Goal: Navigation & Orientation: Find specific page/section

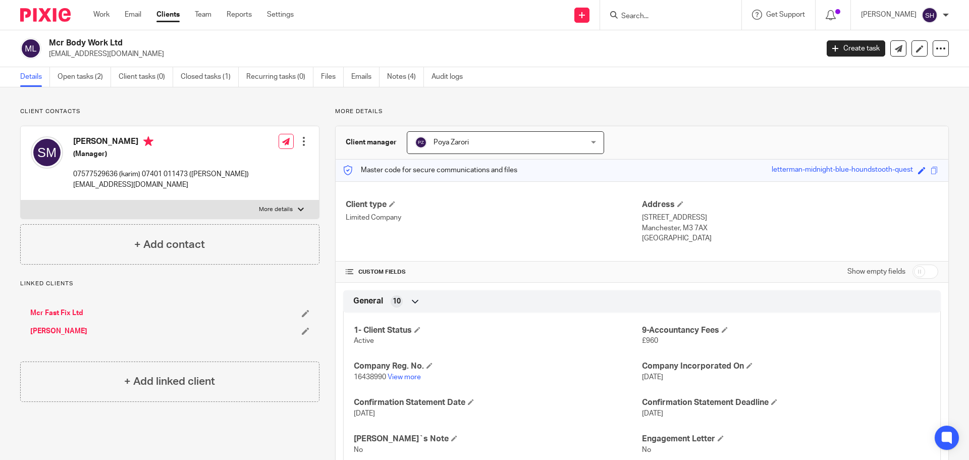
click at [661, 16] on input "Search" at bounding box center [665, 16] width 91 height 9
type input "tsk"
click at [680, 45] on link at bounding box center [715, 43] width 195 height 23
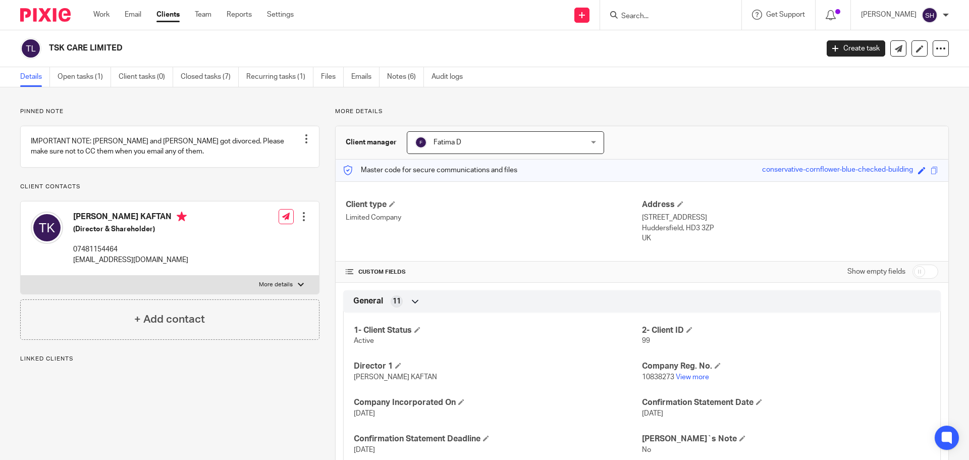
click at [267, 289] on p "More details" at bounding box center [276, 285] width 34 height 8
click at [21, 275] on input "More details" at bounding box center [20, 275] width 1 height 1
checkbox input "true"
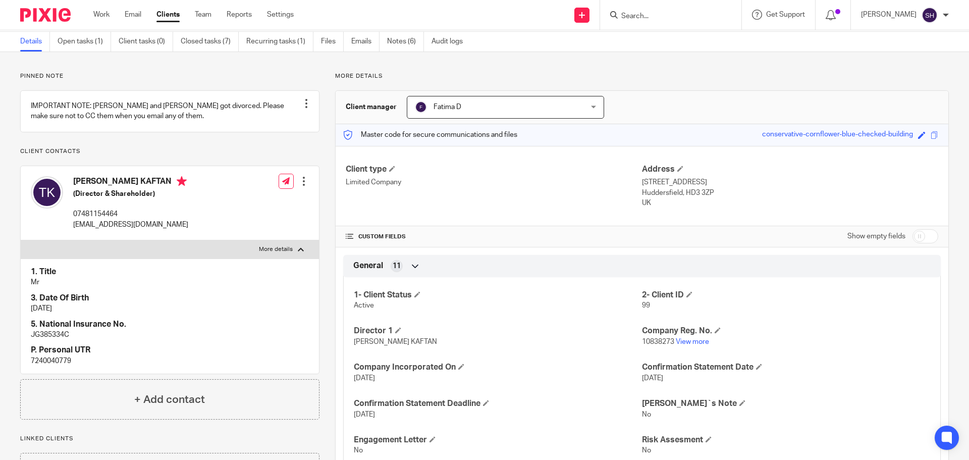
scroll to position [50, 0]
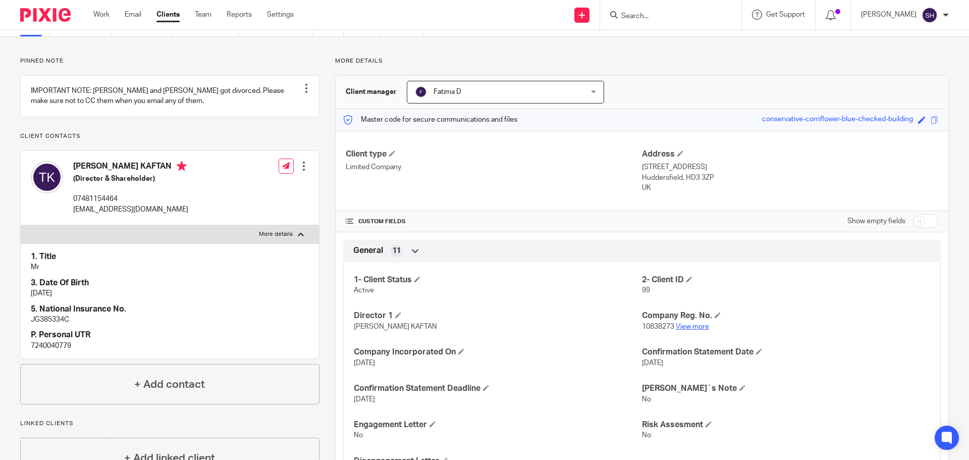
click at [685, 327] on link "View more" at bounding box center [692, 326] width 33 height 7
click at [641, 13] on input "Search" at bounding box center [665, 16] width 91 height 9
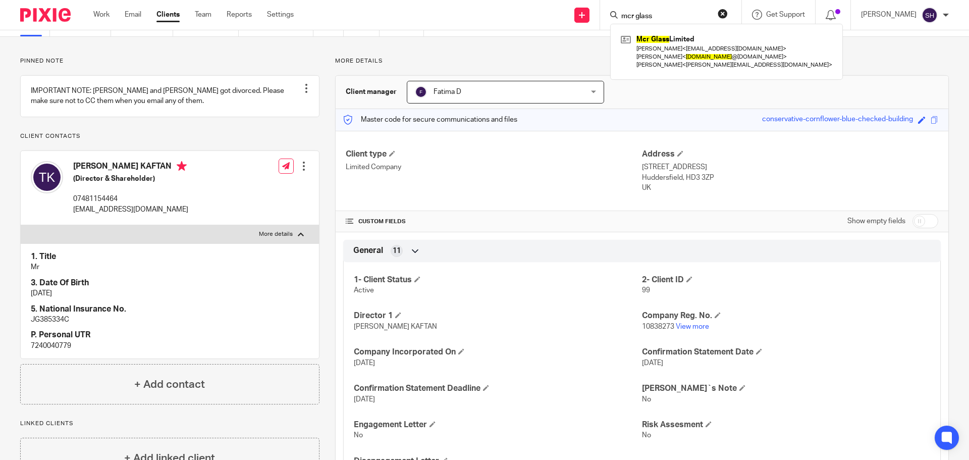
type input "mcr glass"
click button "submit" at bounding box center [0, 0] width 0 height 0
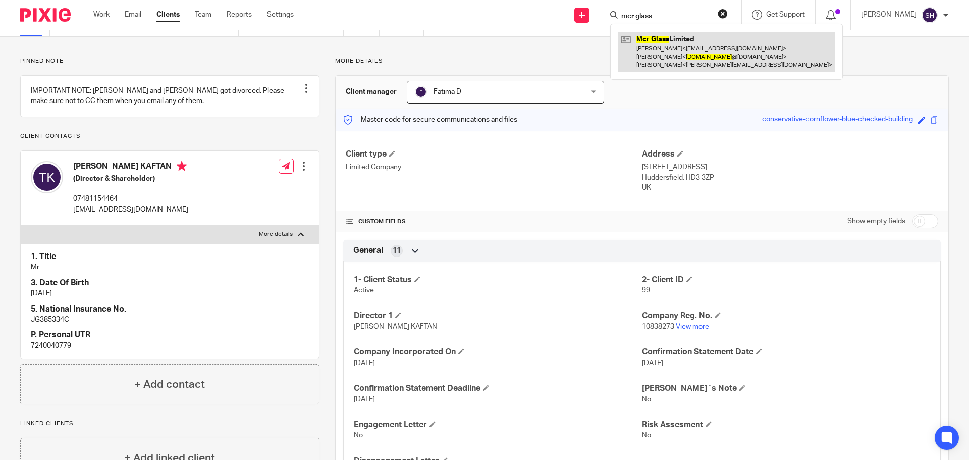
click at [671, 44] on link at bounding box center [726, 52] width 216 height 40
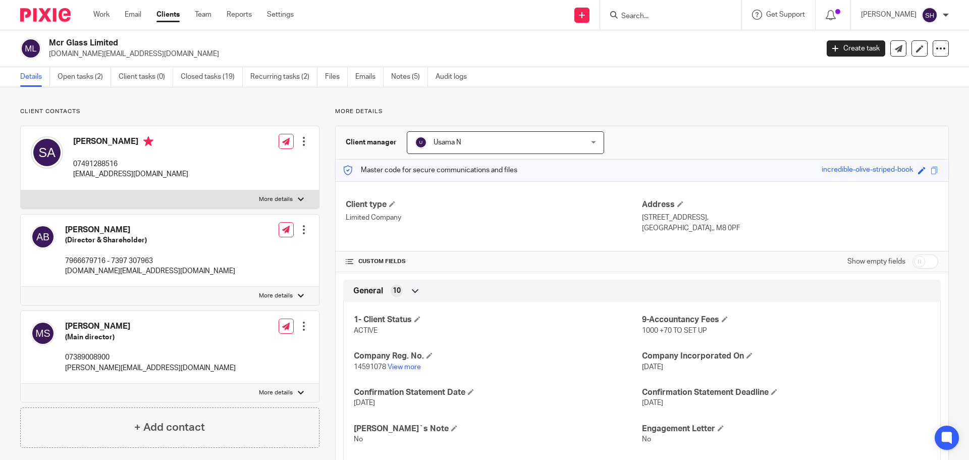
click at [674, 17] on input "Search" at bounding box center [665, 16] width 91 height 9
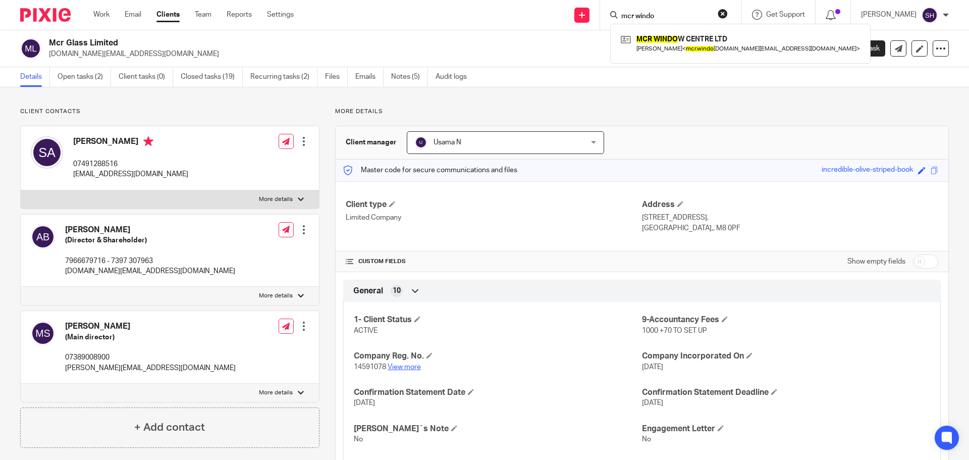
type input "mcr windo"
click at [404, 364] on link "View more" at bounding box center [403, 366] width 33 height 7
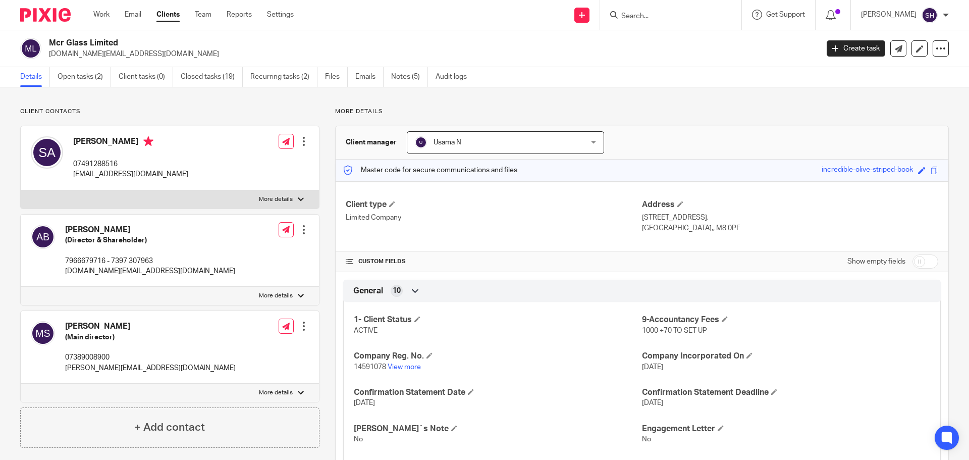
click at [656, 12] on input "Search" at bounding box center [665, 16] width 91 height 9
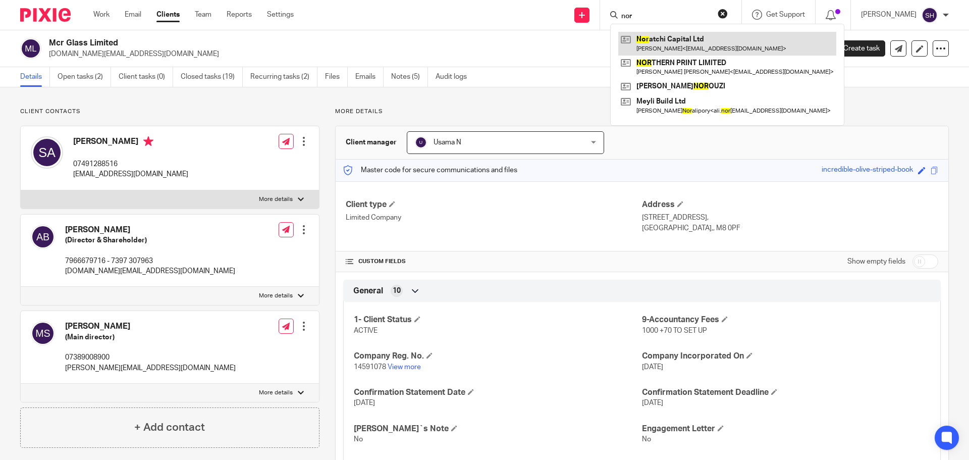
type input "nor"
click at [690, 40] on link at bounding box center [727, 43] width 218 height 23
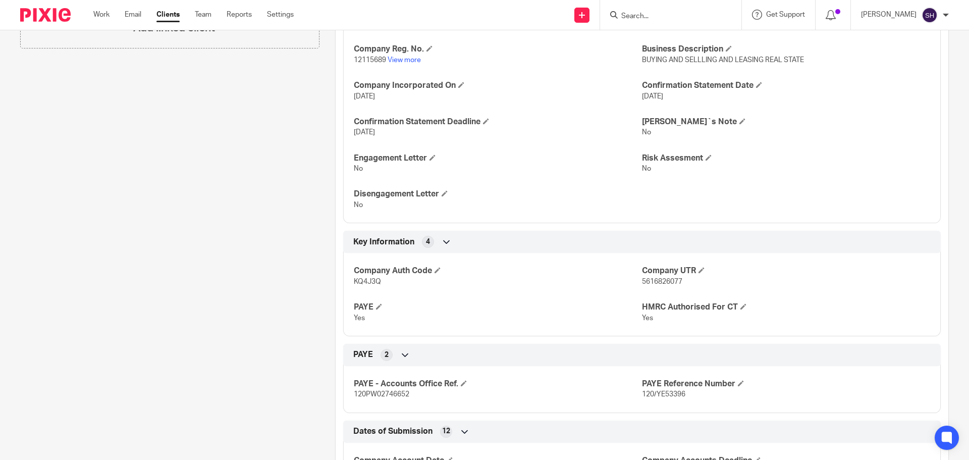
scroll to position [151, 0]
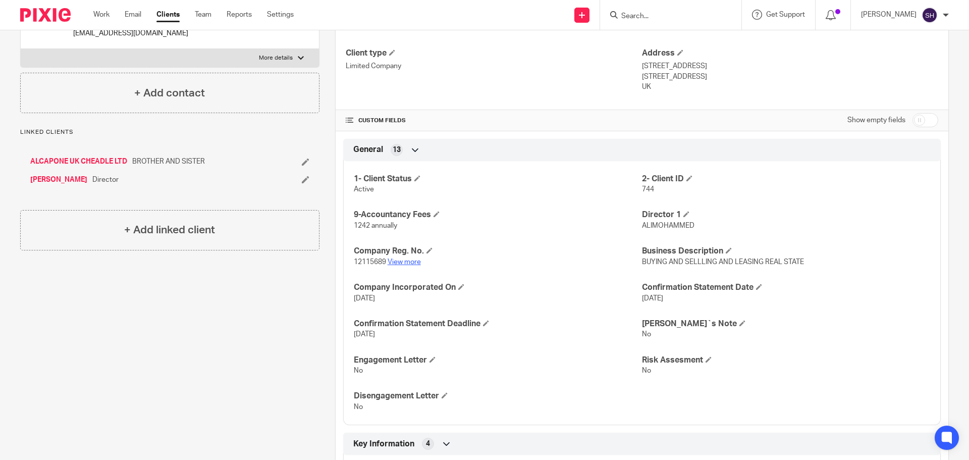
click at [414, 261] on link "View more" at bounding box center [403, 261] width 33 height 7
